Goal: Information Seeking & Learning: Learn about a topic

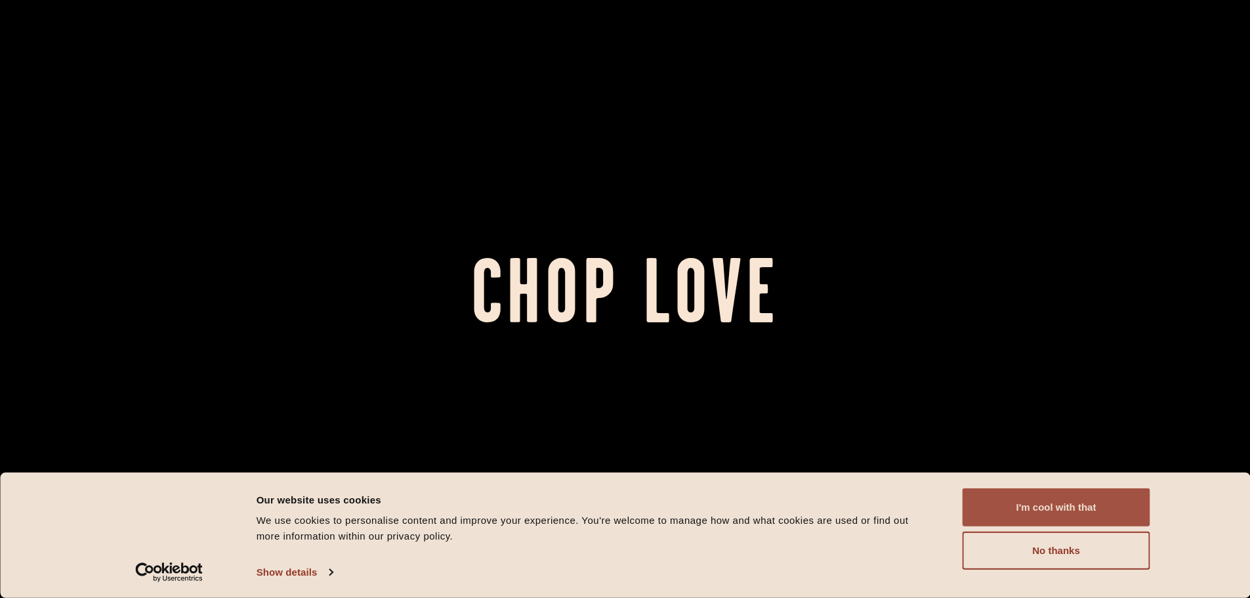
click at [1019, 509] on button "I'm cool with that" at bounding box center [1057, 507] width 188 height 38
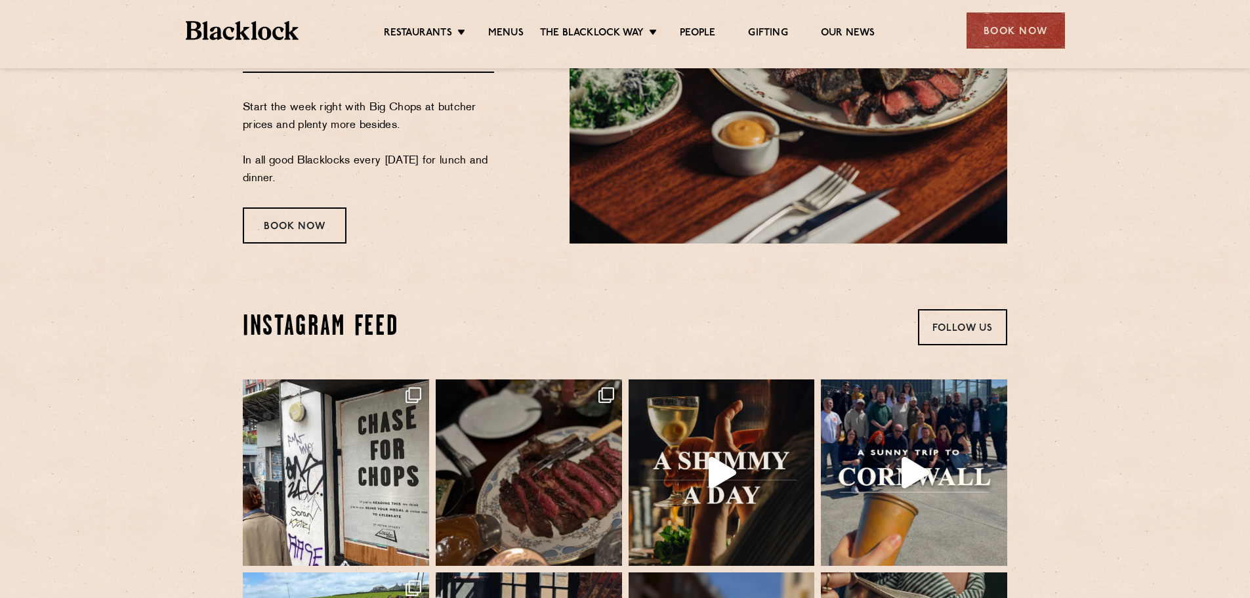
scroll to position [2494, 0]
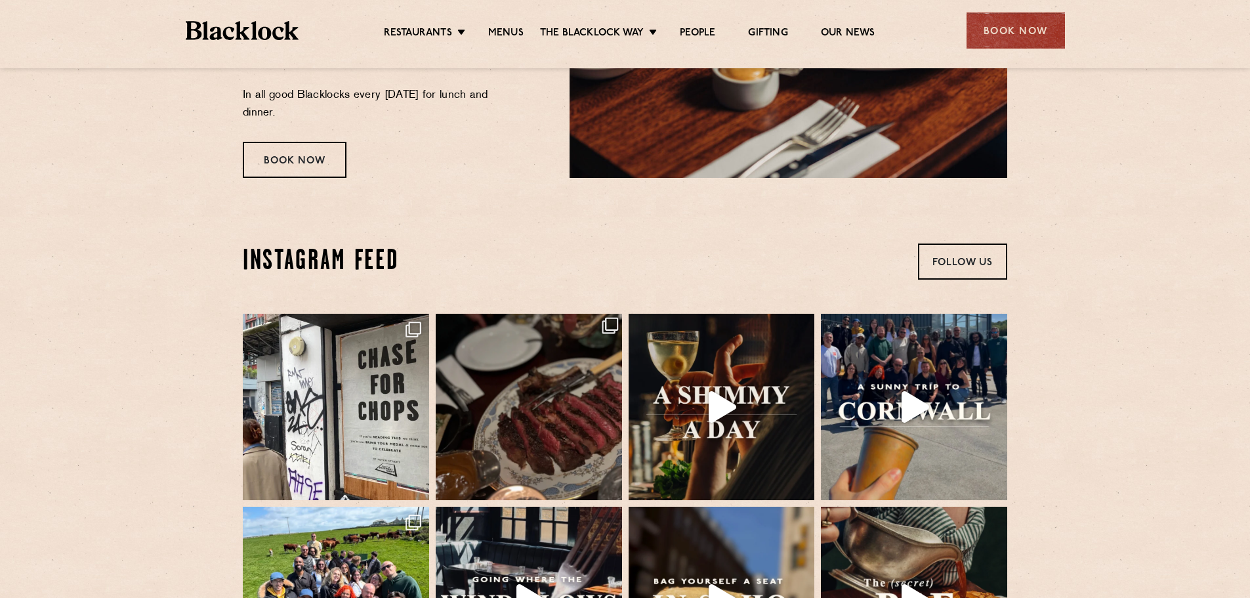
click at [563, 415] on img at bounding box center [529, 407] width 196 height 196
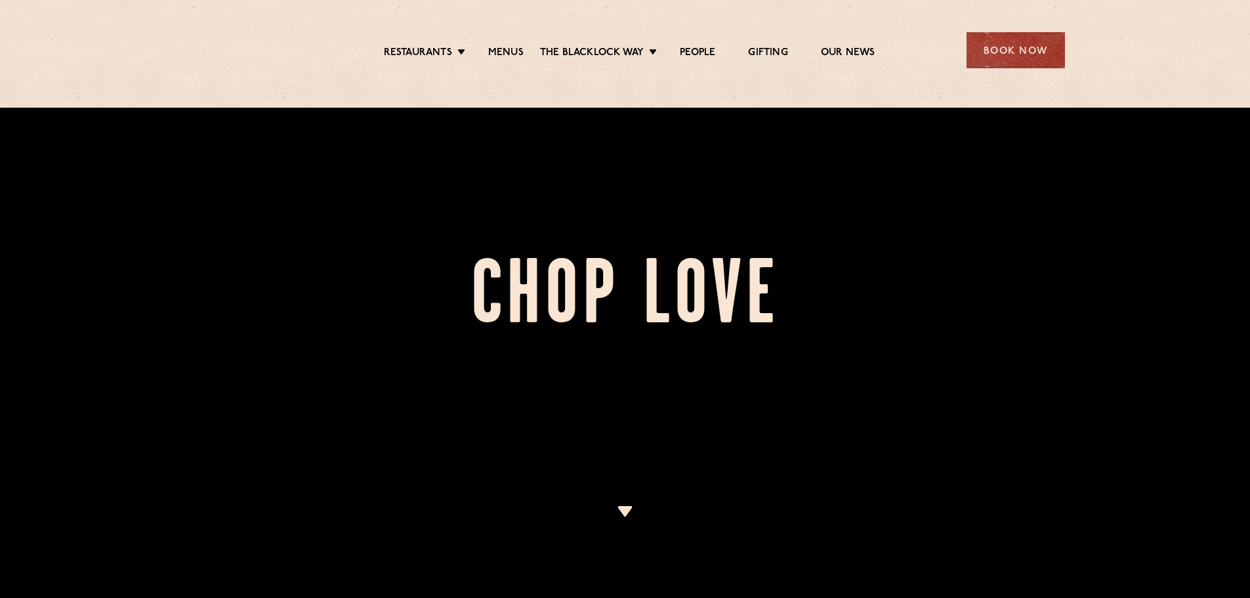
scroll to position [394, 0]
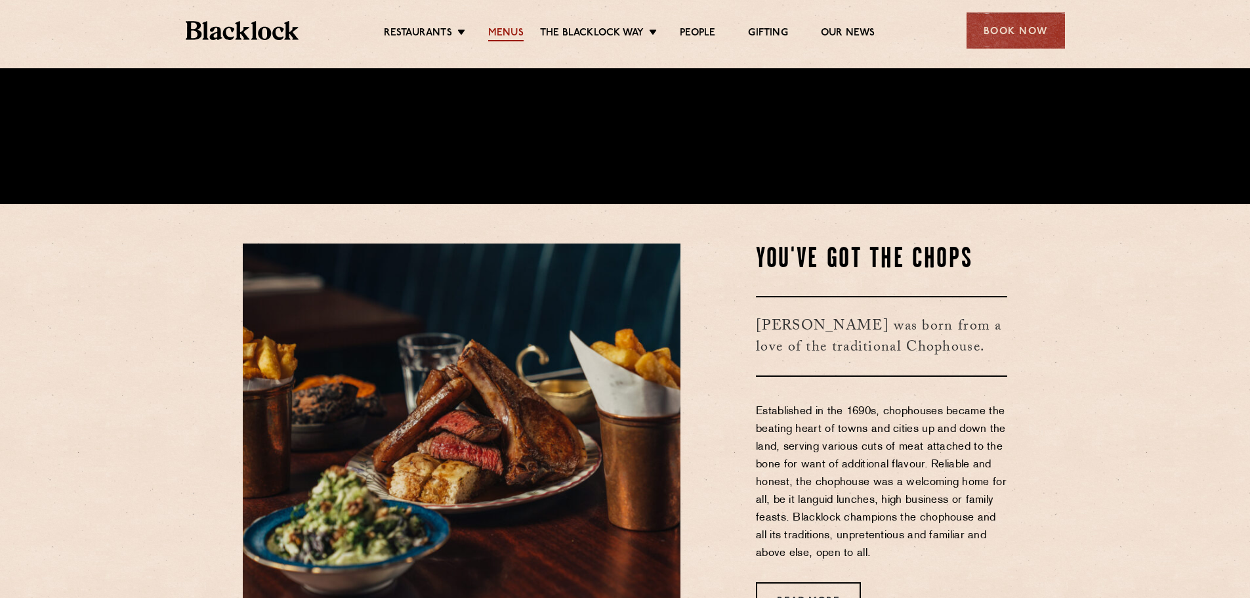
click at [497, 34] on link "Menus" at bounding box center [505, 34] width 35 height 14
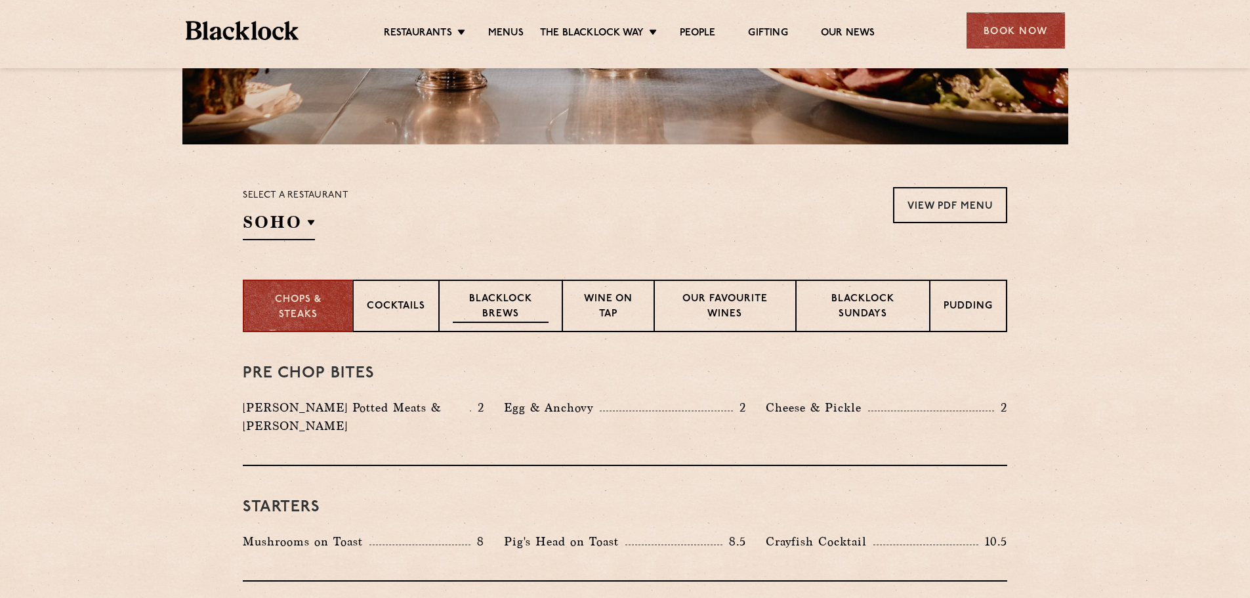
scroll to position [394, 0]
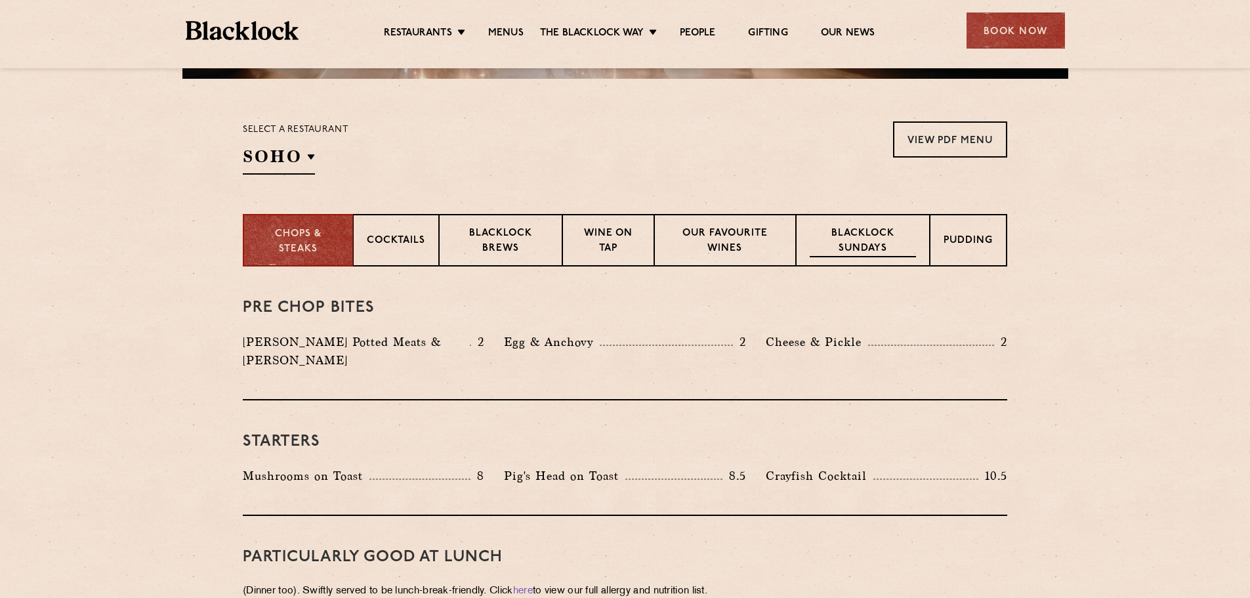
click at [866, 247] on p "Blacklock Sundays" at bounding box center [863, 241] width 106 height 31
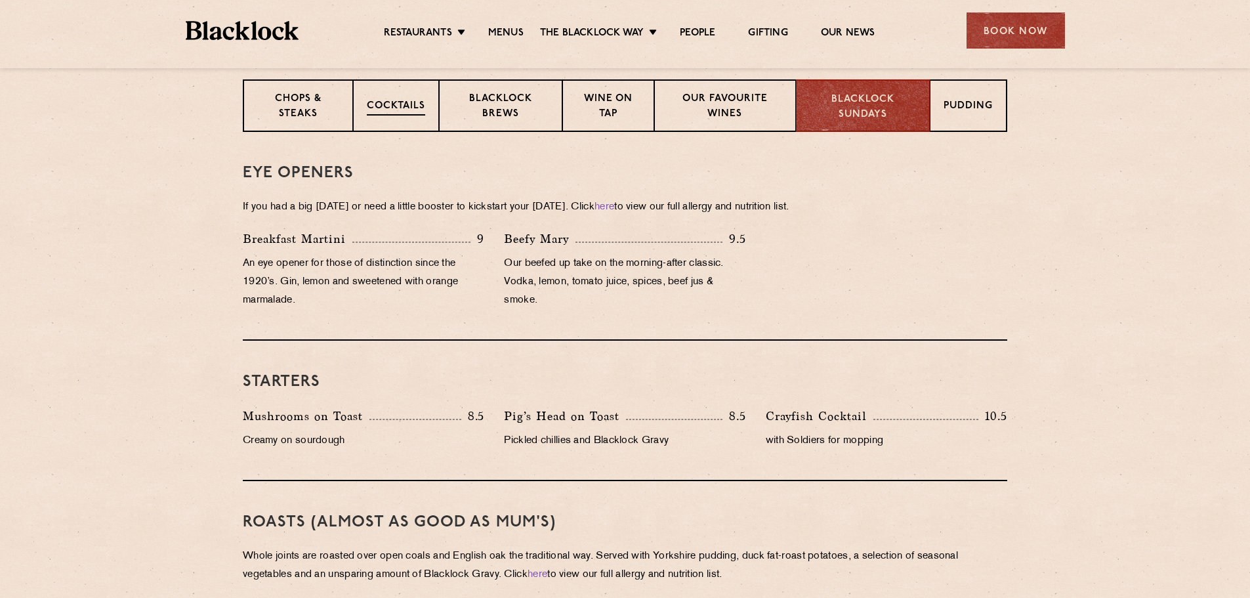
scroll to position [331, 0]
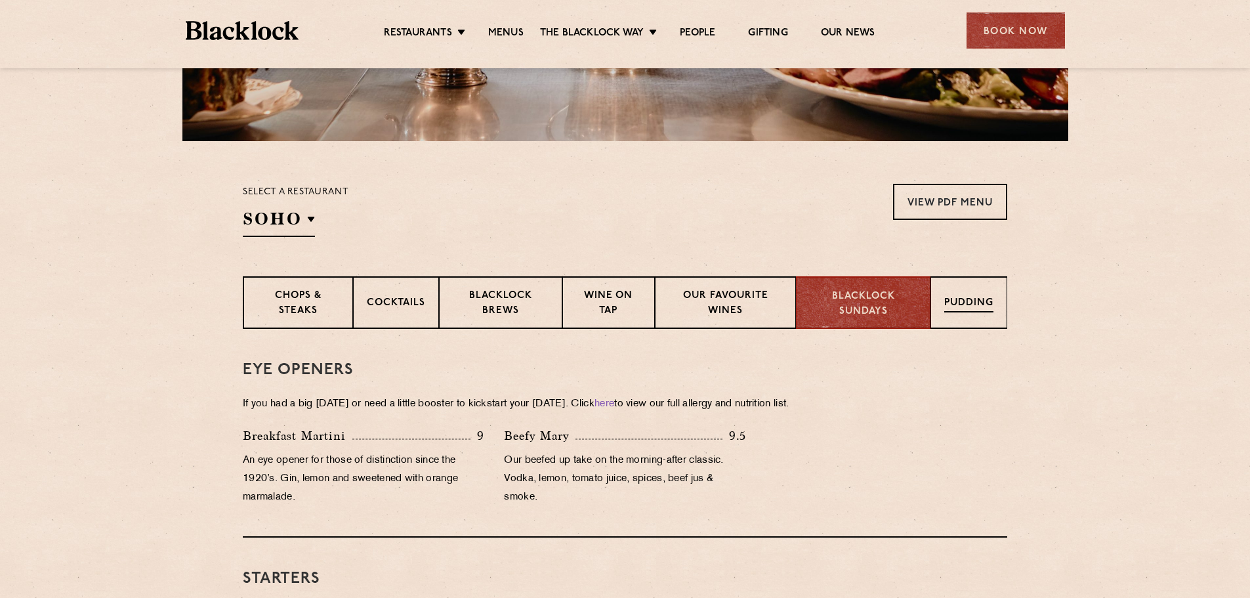
click at [949, 319] on div "Pudding" at bounding box center [968, 302] width 77 height 52
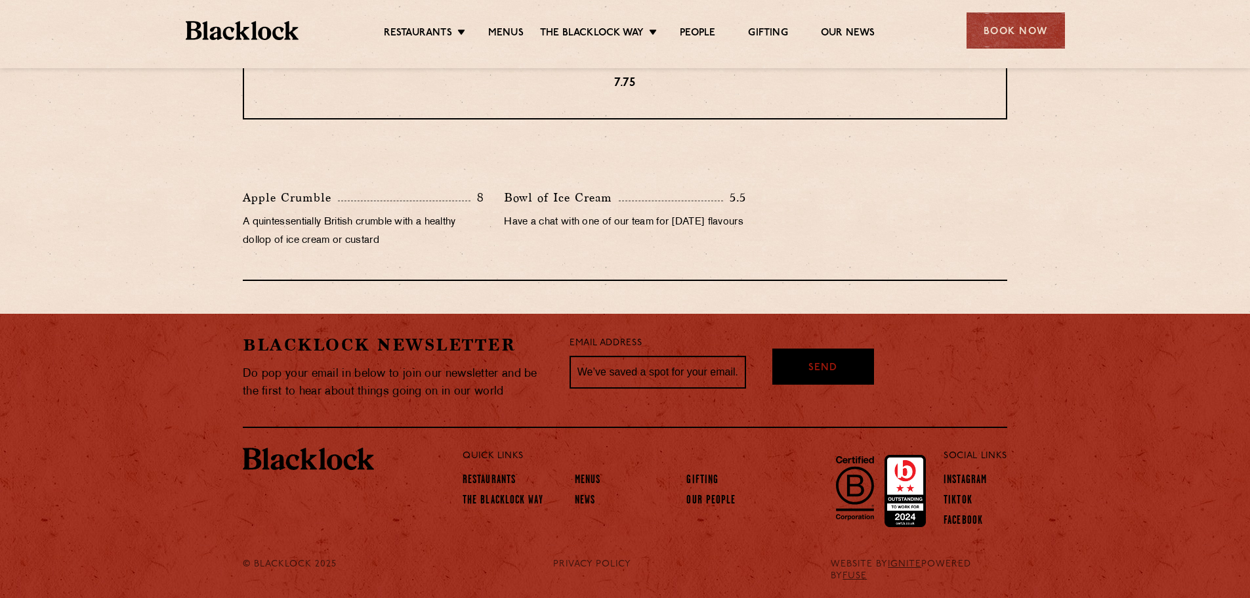
scroll to position [288, 0]
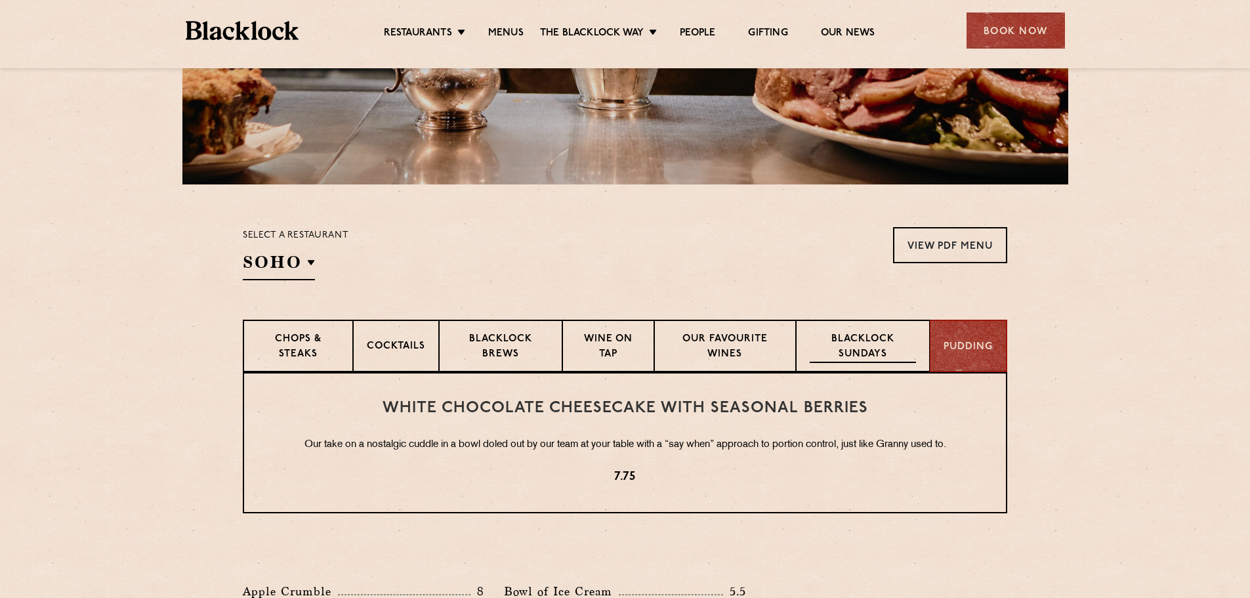
click at [848, 349] on p "Blacklock Sundays" at bounding box center [863, 347] width 106 height 31
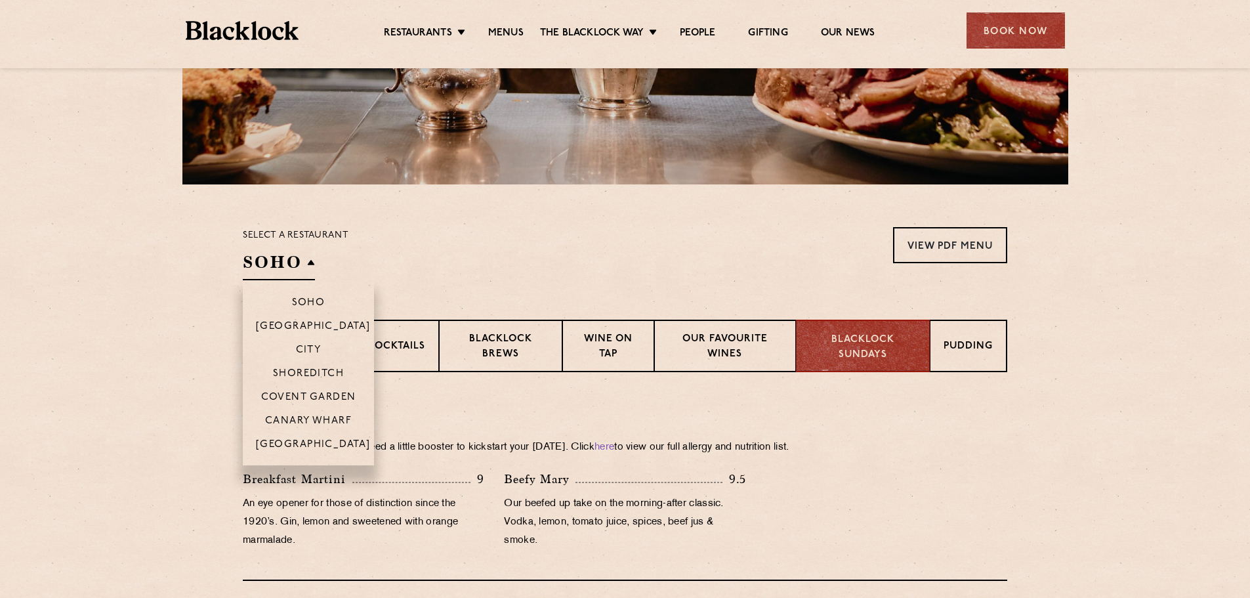
click at [321, 391] on li "Covent Garden" at bounding box center [308, 397] width 131 height 24
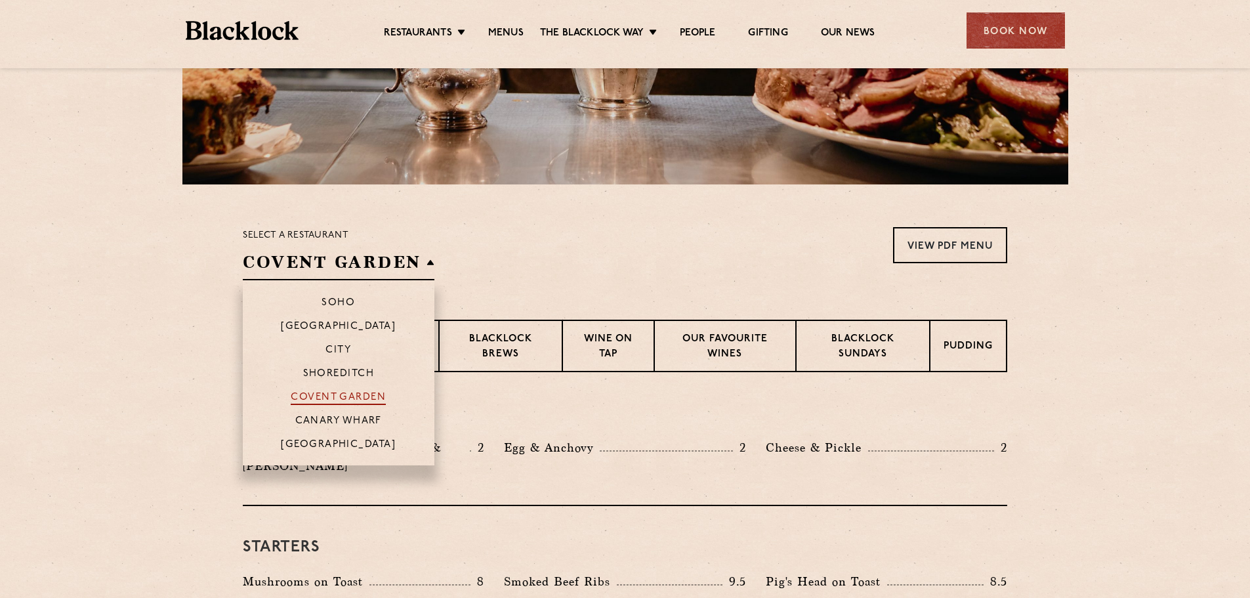
click at [343, 394] on p "Covent Garden" at bounding box center [338, 398] width 95 height 13
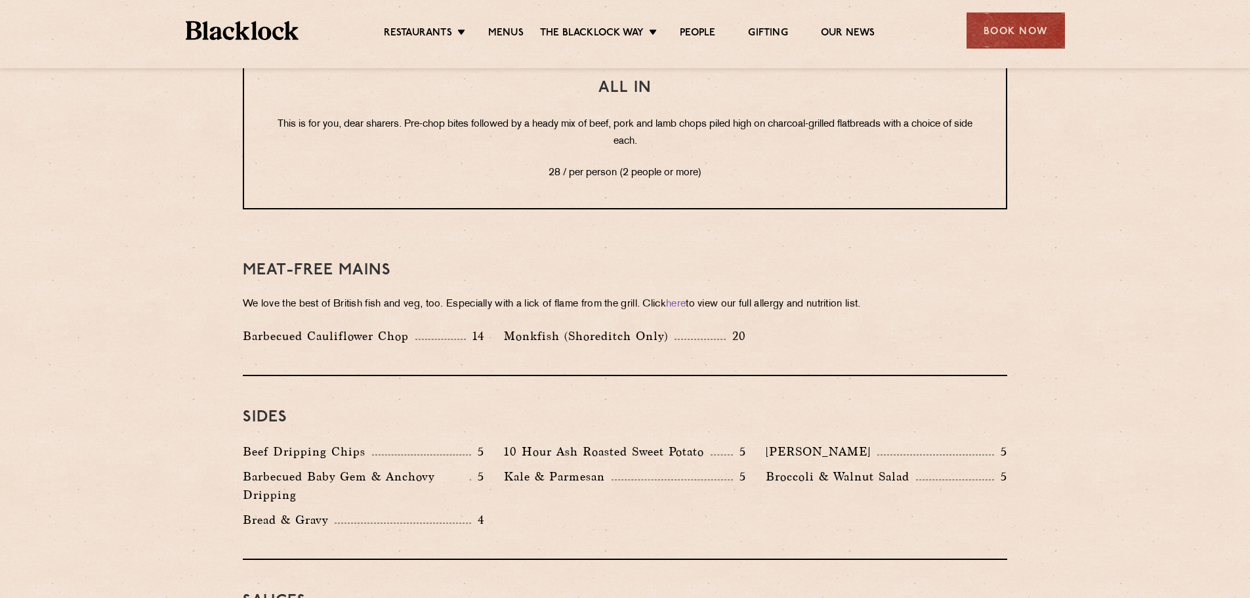
scroll to position [1863, 0]
